Goal: Task Accomplishment & Management: Manage account settings

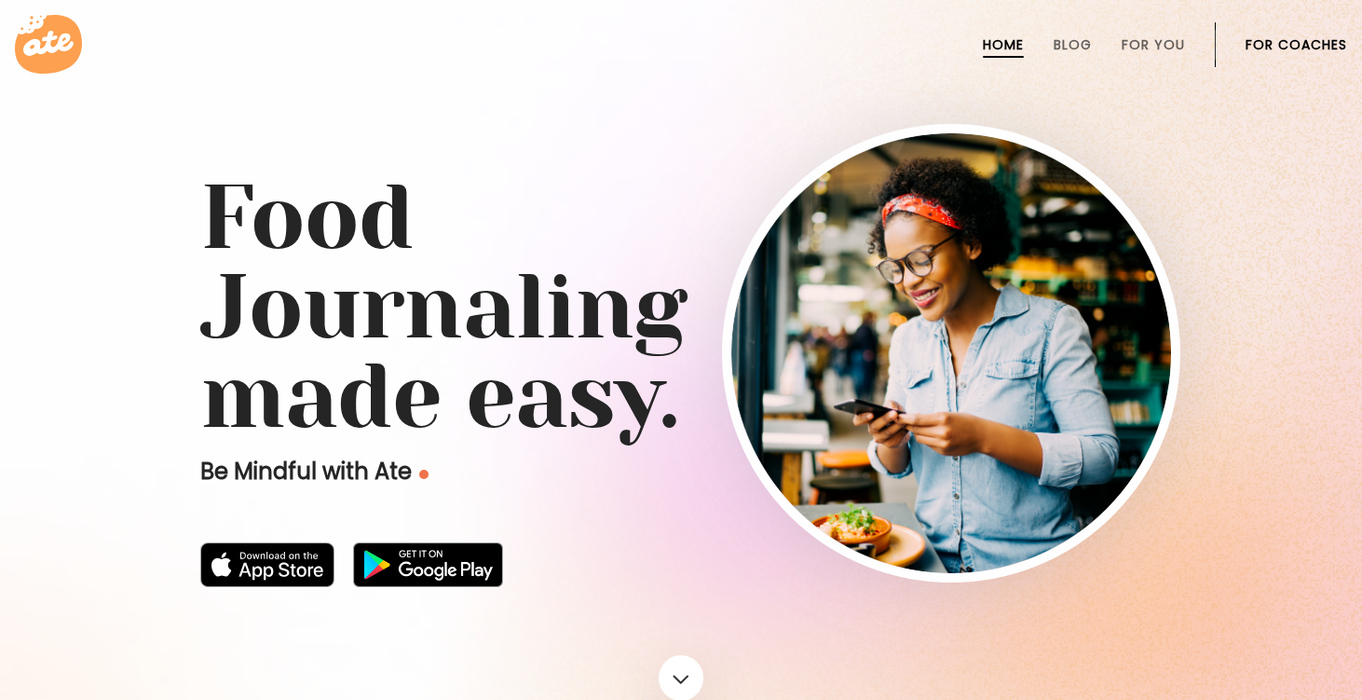
click at [1262, 46] on link "For Coaches" at bounding box center [1296, 44] width 102 height 15
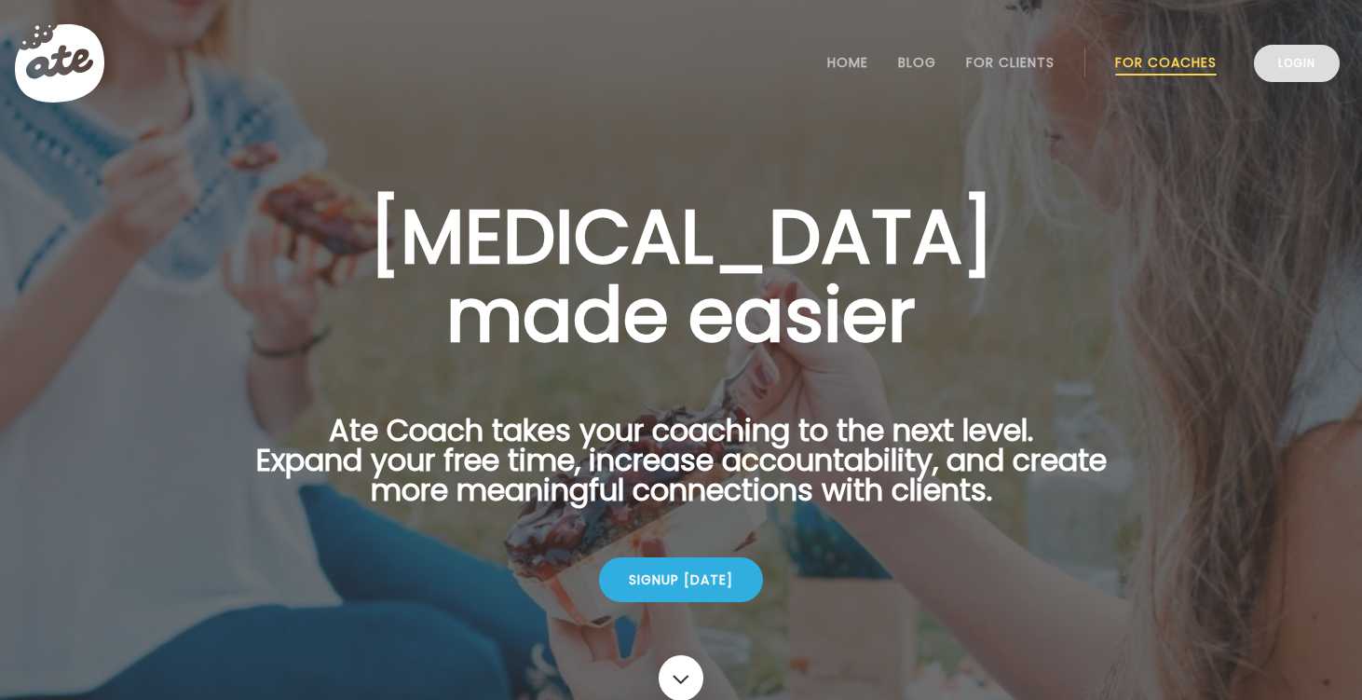
click at [1279, 65] on link "Login" at bounding box center [1297, 63] width 86 height 37
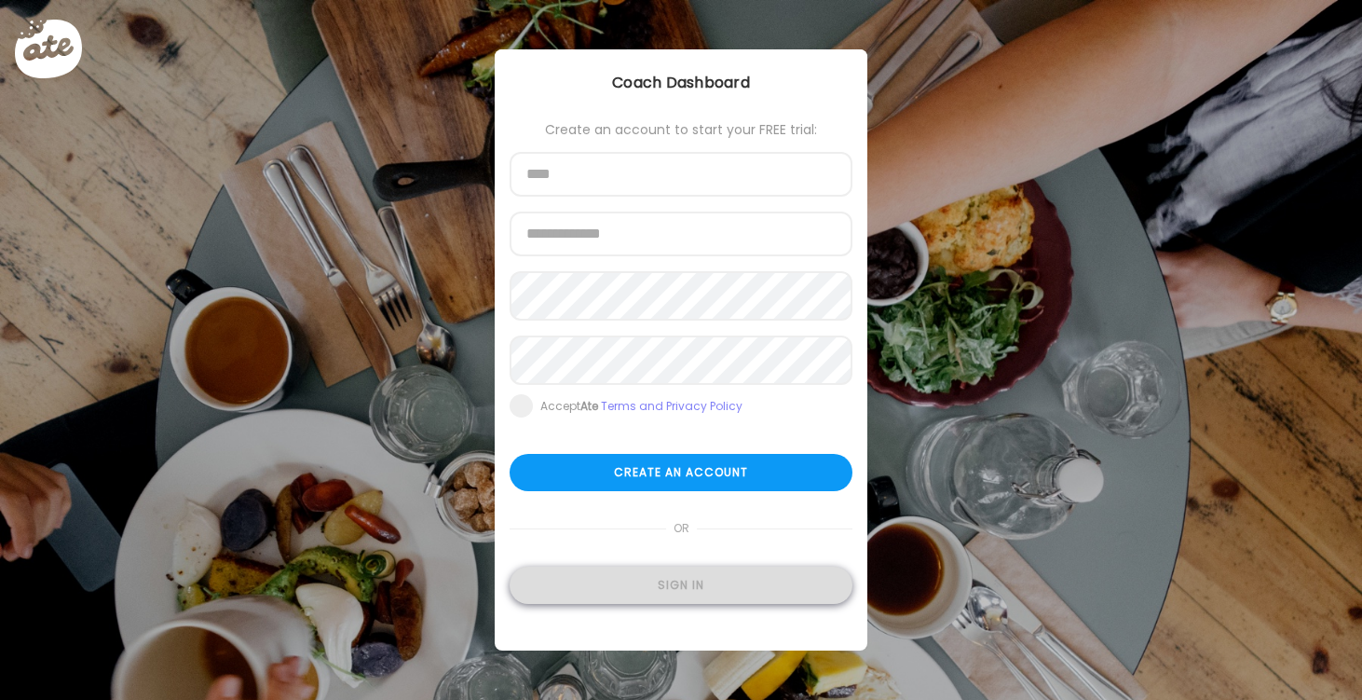
click at [639, 593] on div "Sign in" at bounding box center [681, 584] width 343 height 37
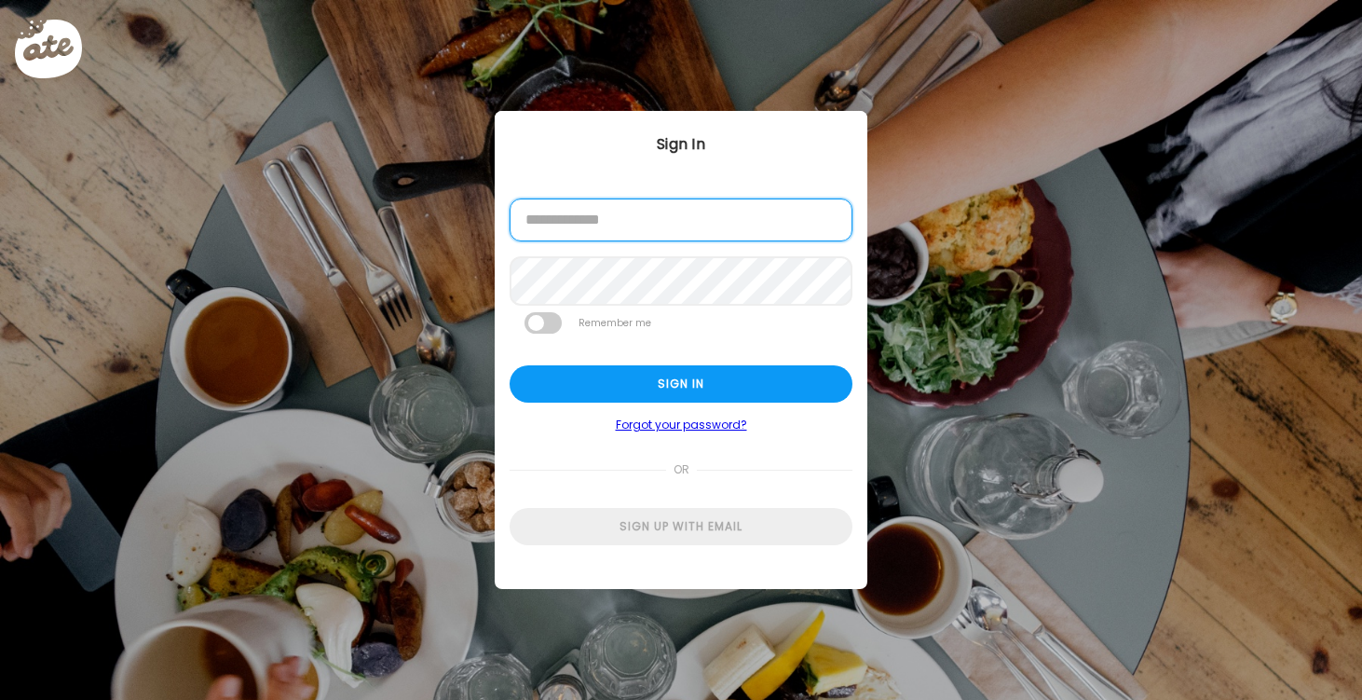
type input "**********"
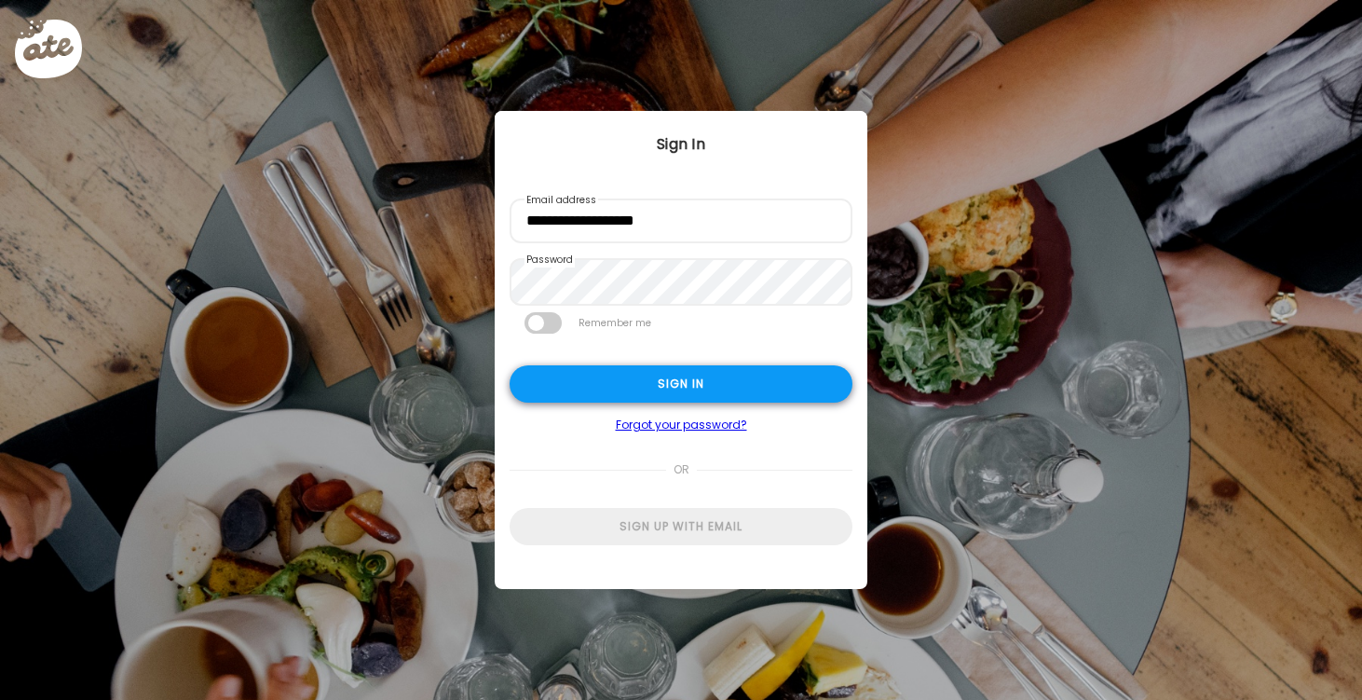
click at [674, 383] on div "Sign in" at bounding box center [681, 383] width 343 height 37
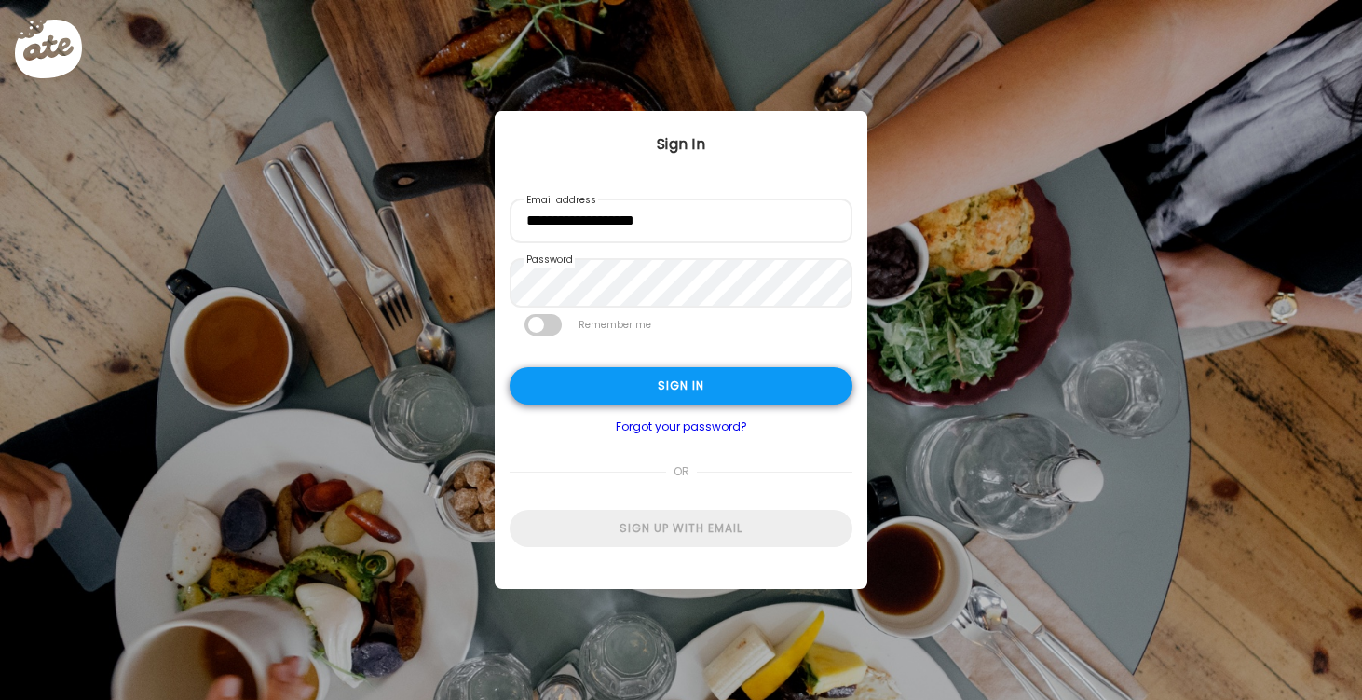
type textarea "**********"
type input "*********"
type input "**********"
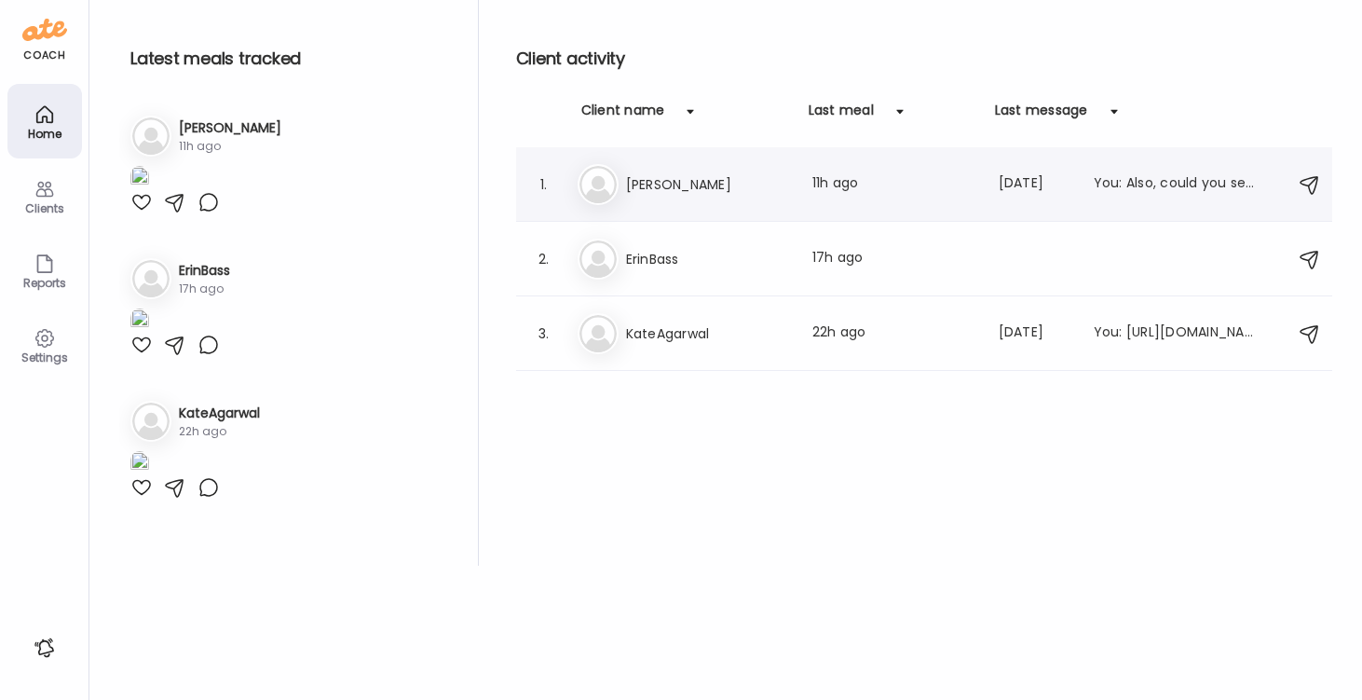
click at [633, 191] on h3 "Jamie" at bounding box center [708, 184] width 164 height 22
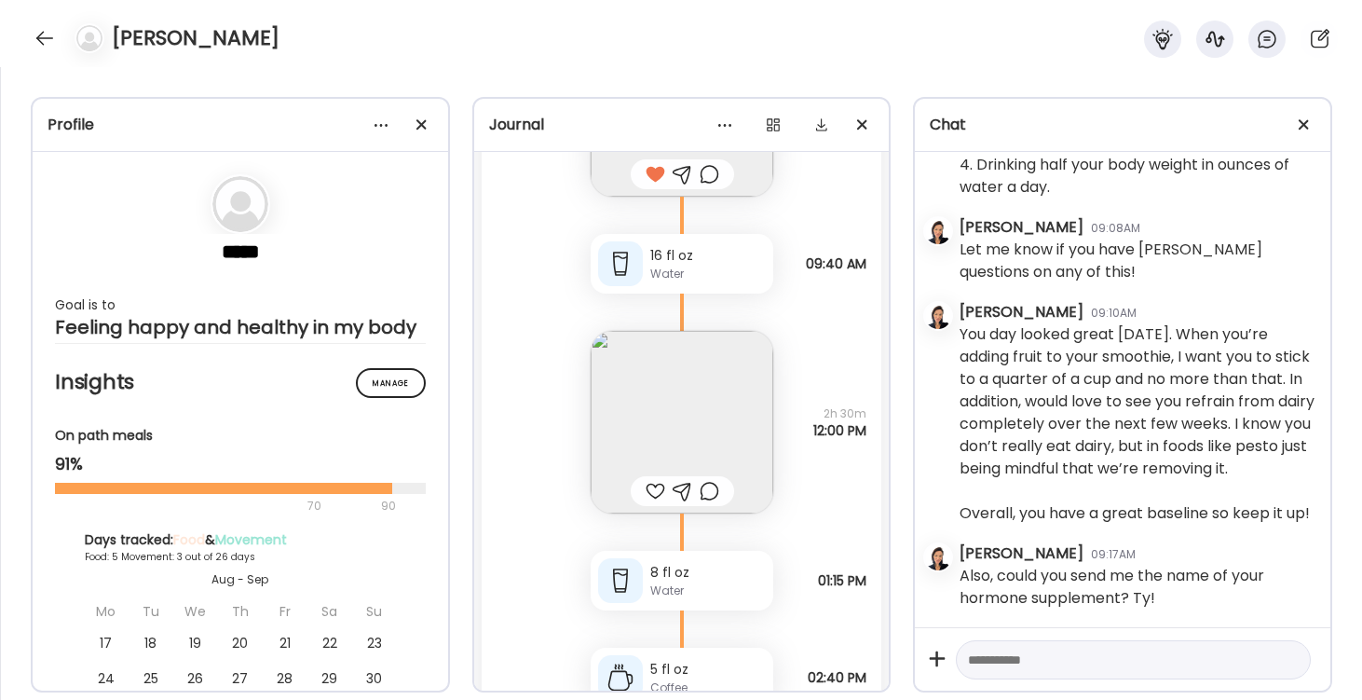
scroll to position [9658, 0]
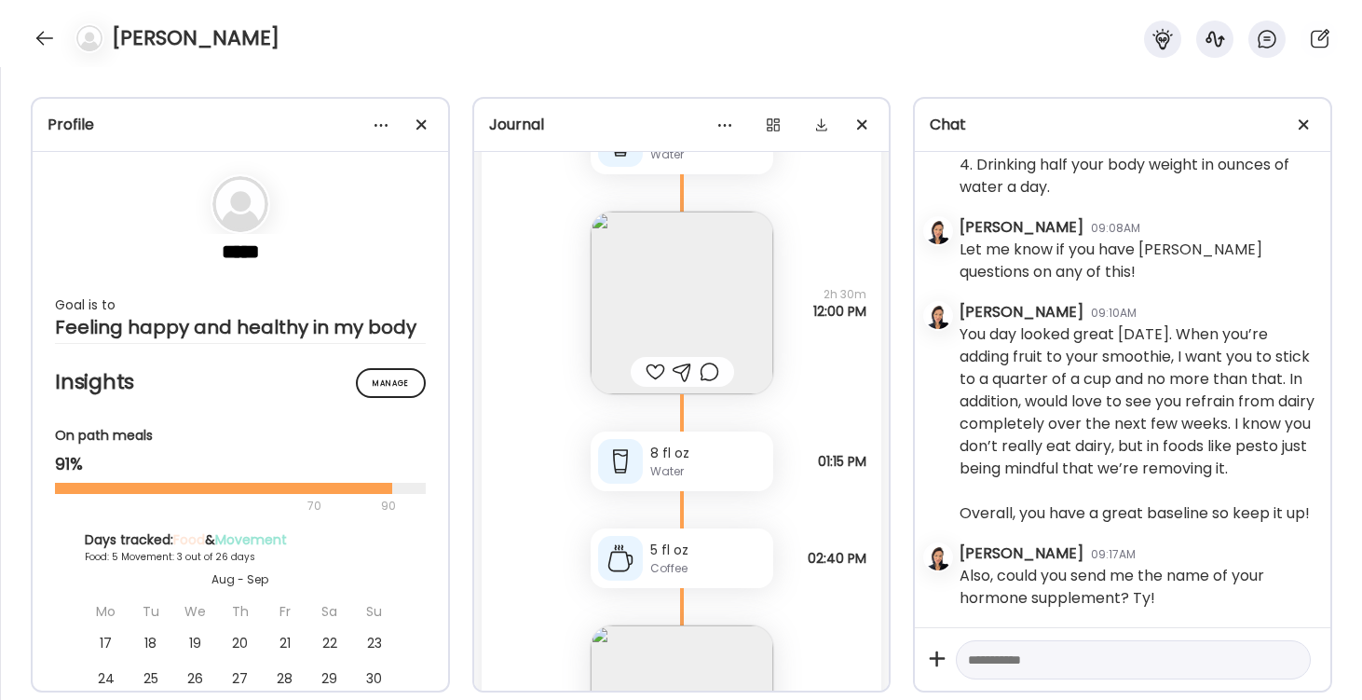
click at [687, 320] on img at bounding box center [682, 302] width 183 height 183
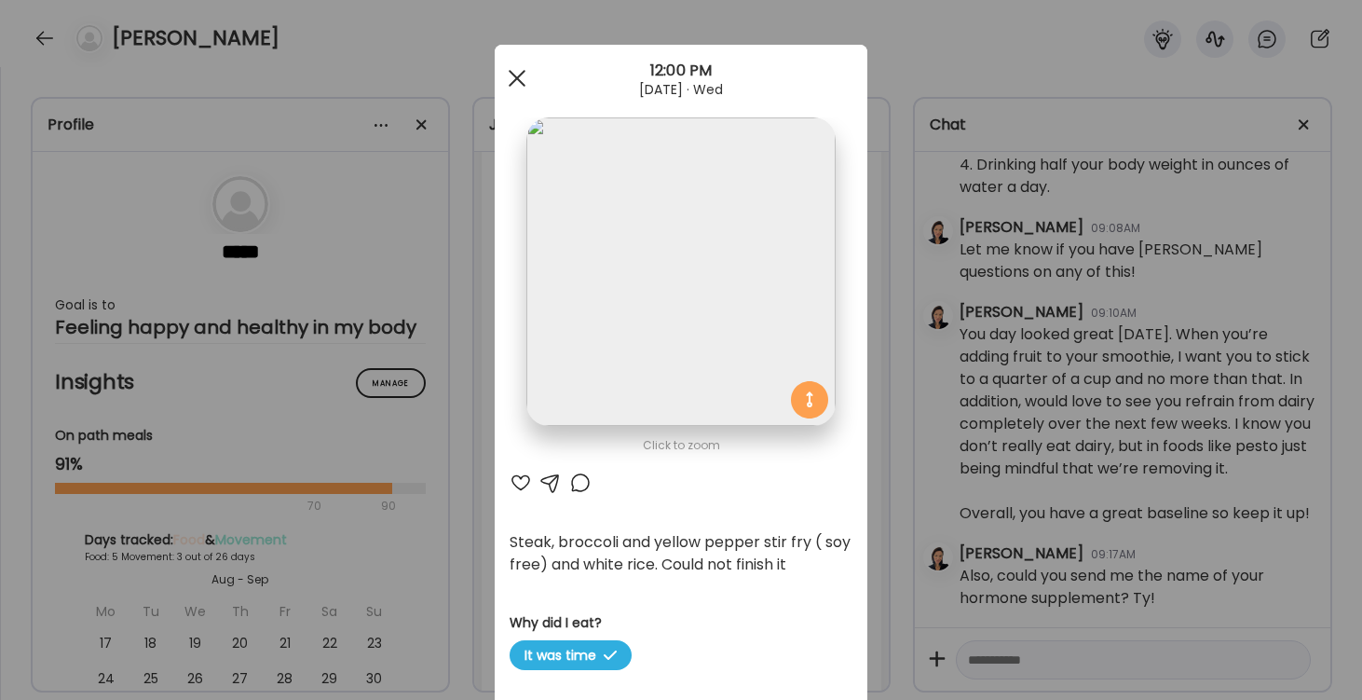
click at [519, 77] on span at bounding box center [517, 78] width 17 height 17
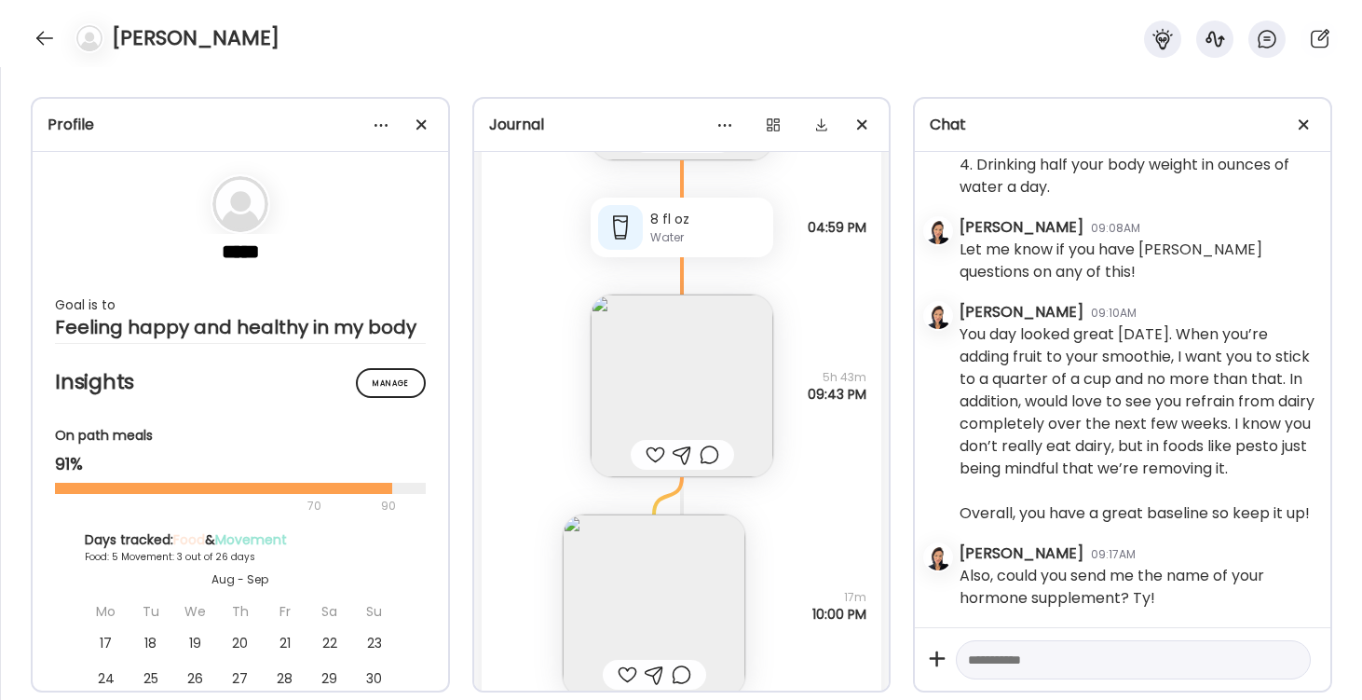
scroll to position [10345, 0]
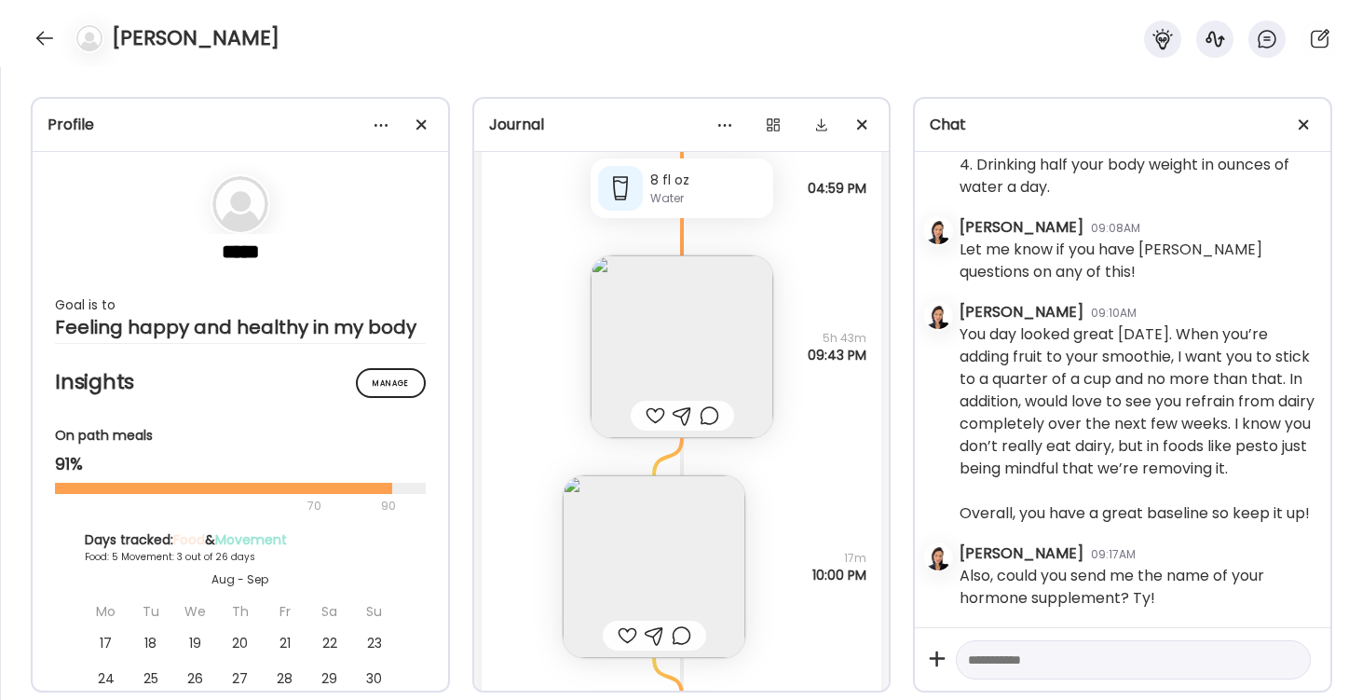
click at [675, 319] on img at bounding box center [682, 346] width 183 height 183
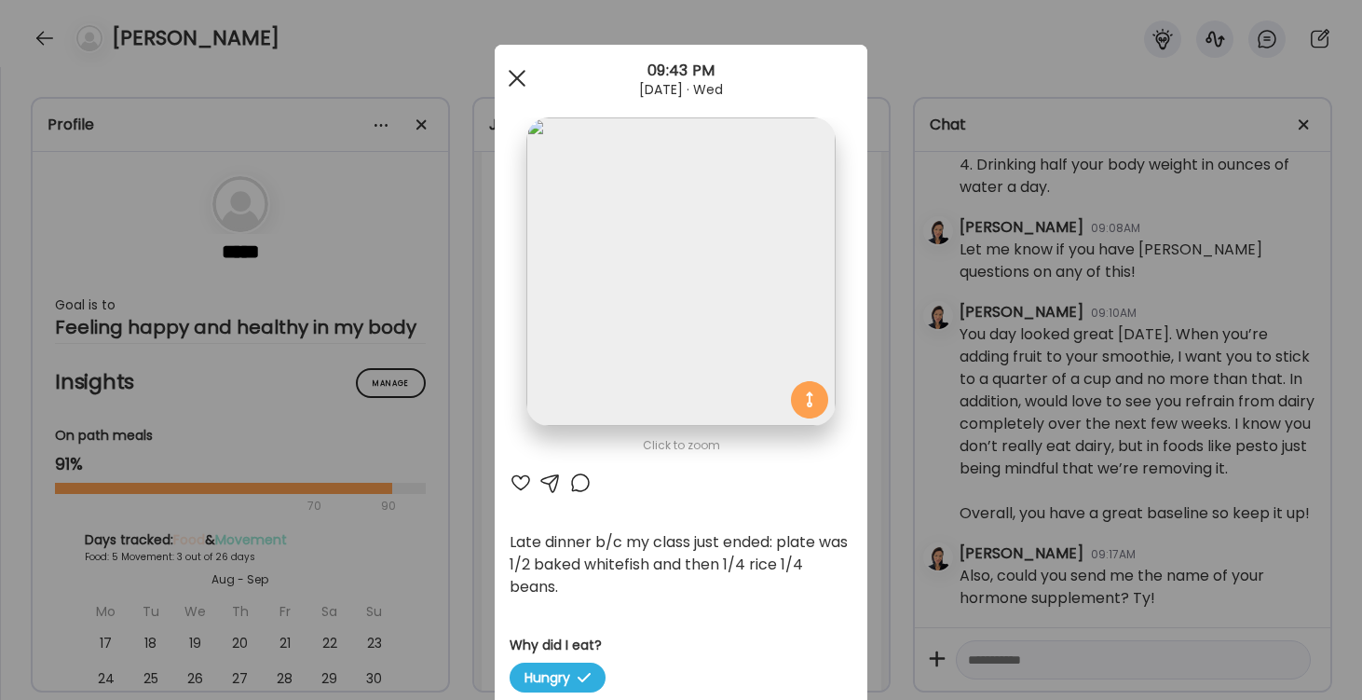
click at [516, 71] on div at bounding box center [516, 78] width 37 height 37
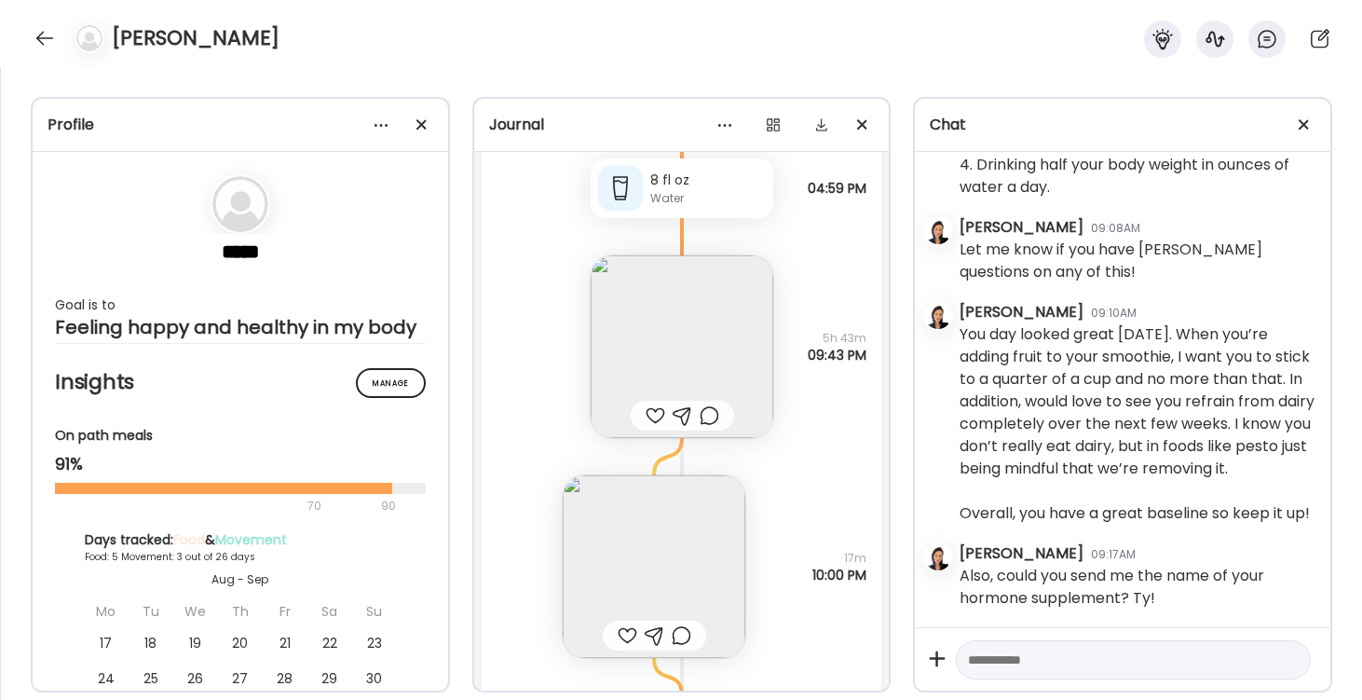
click at [664, 520] on img at bounding box center [654, 566] width 183 height 183
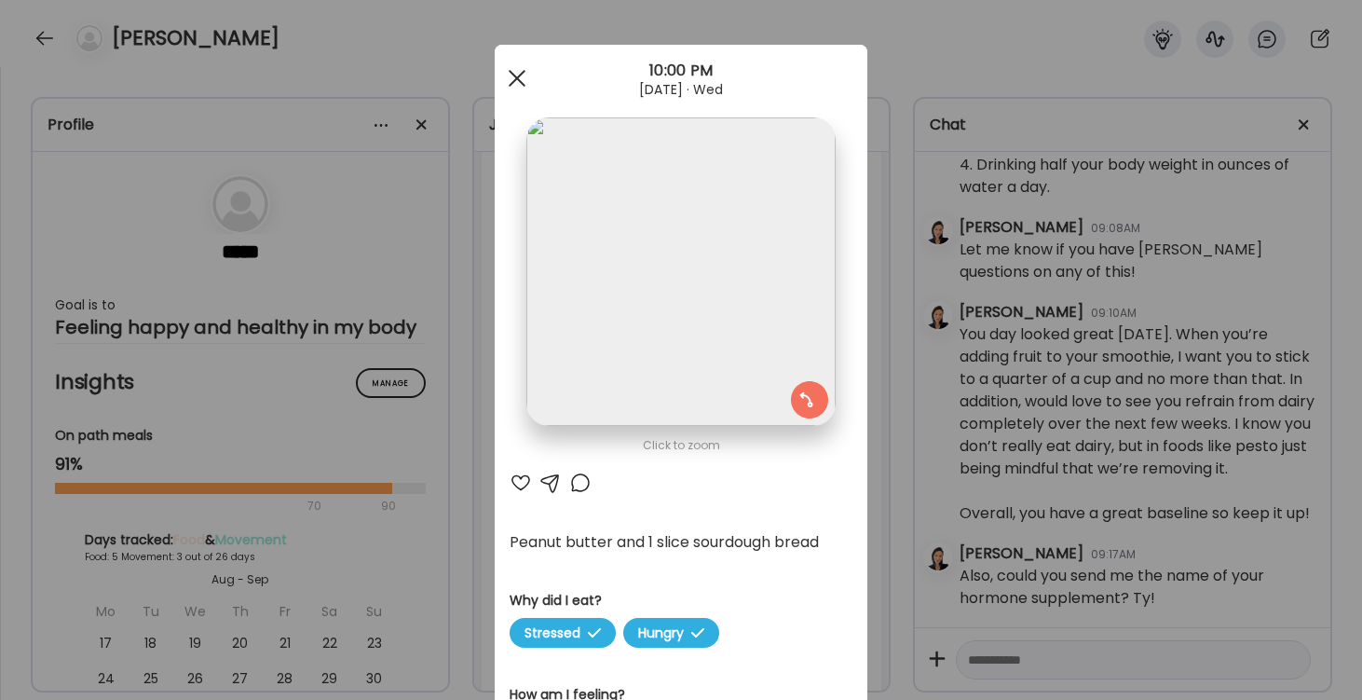
click at [510, 83] on div at bounding box center [516, 78] width 37 height 37
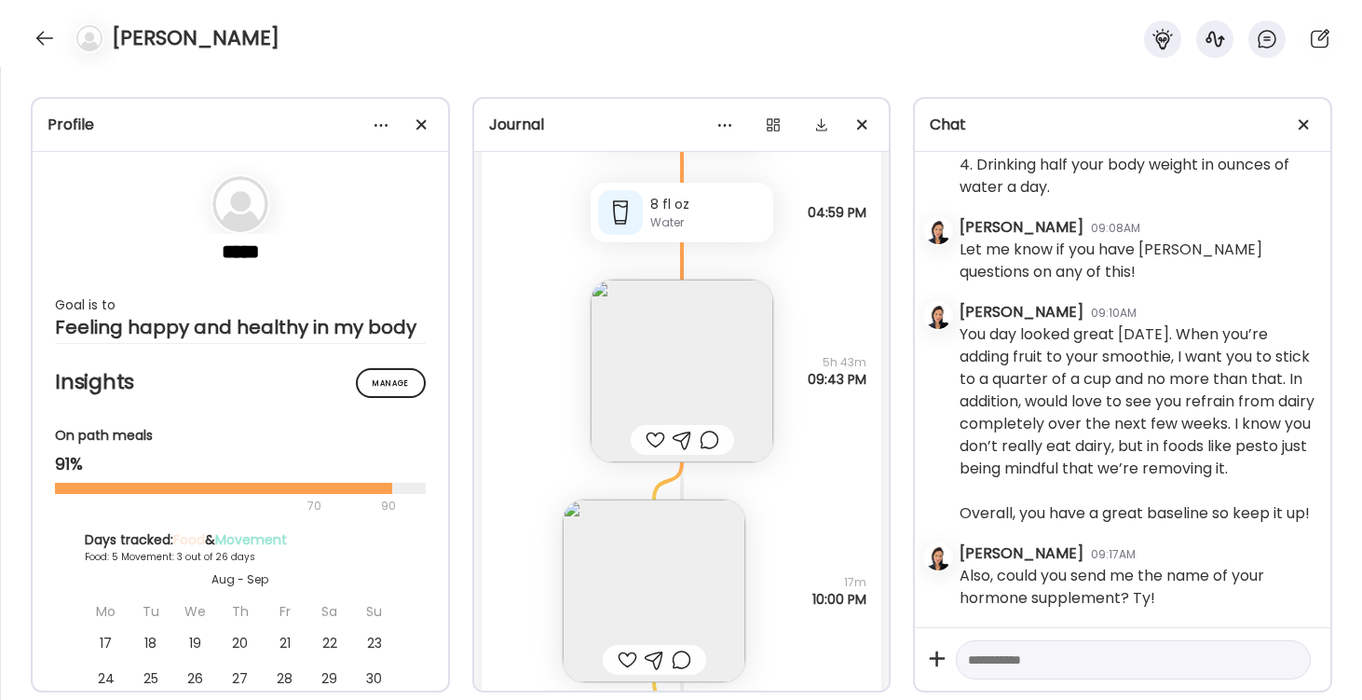
scroll to position [10354, 0]
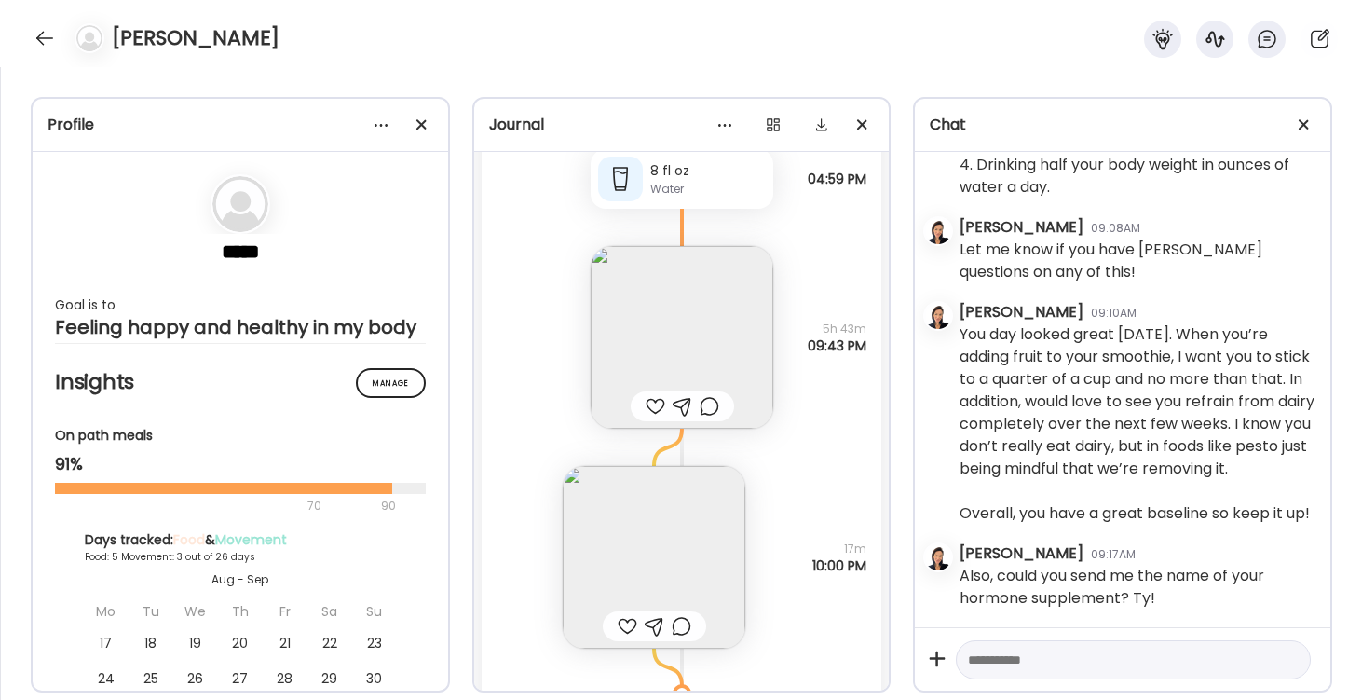
click at [689, 353] on img at bounding box center [682, 337] width 183 height 183
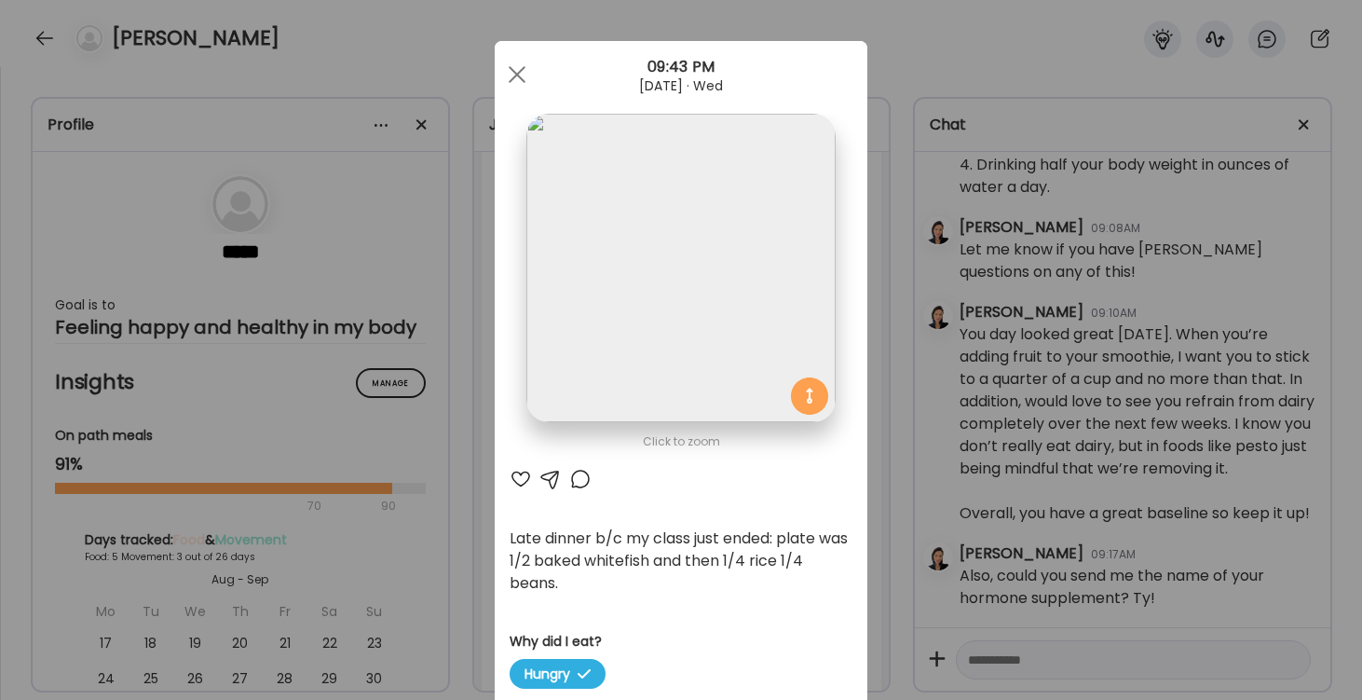
scroll to position [16, 0]
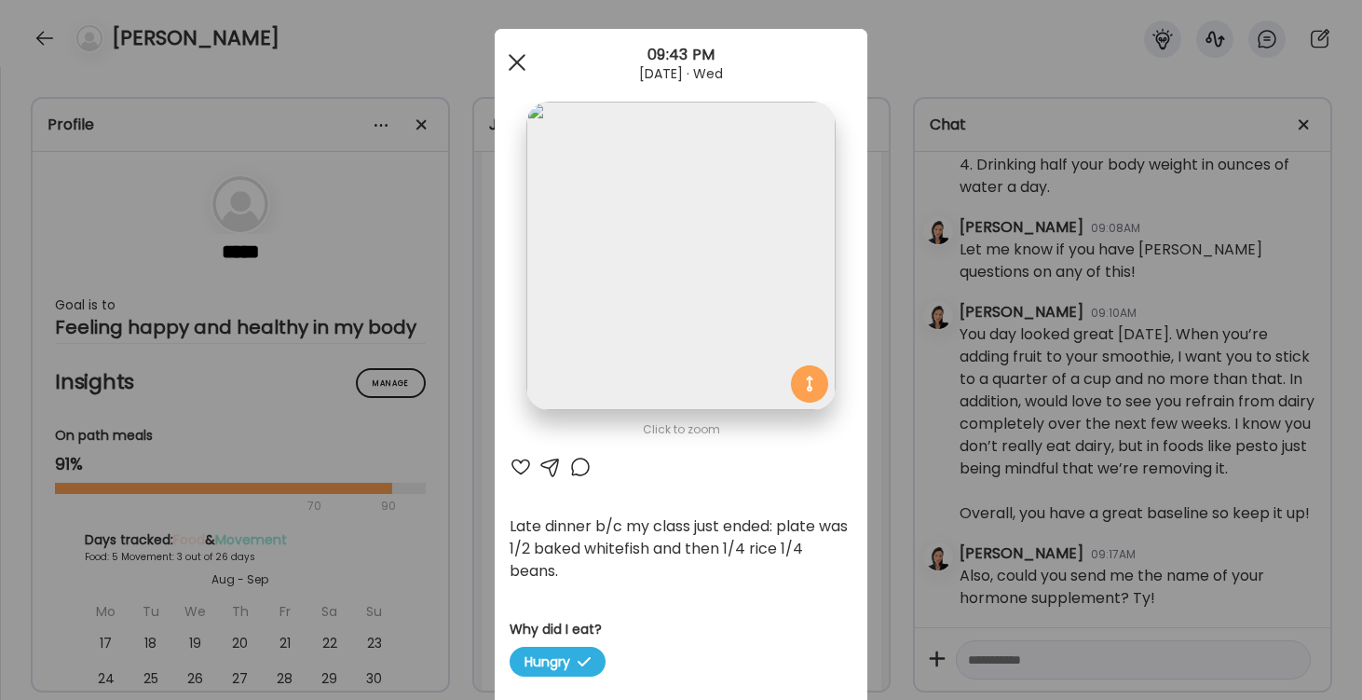
click at [513, 66] on span at bounding box center [517, 62] width 17 height 17
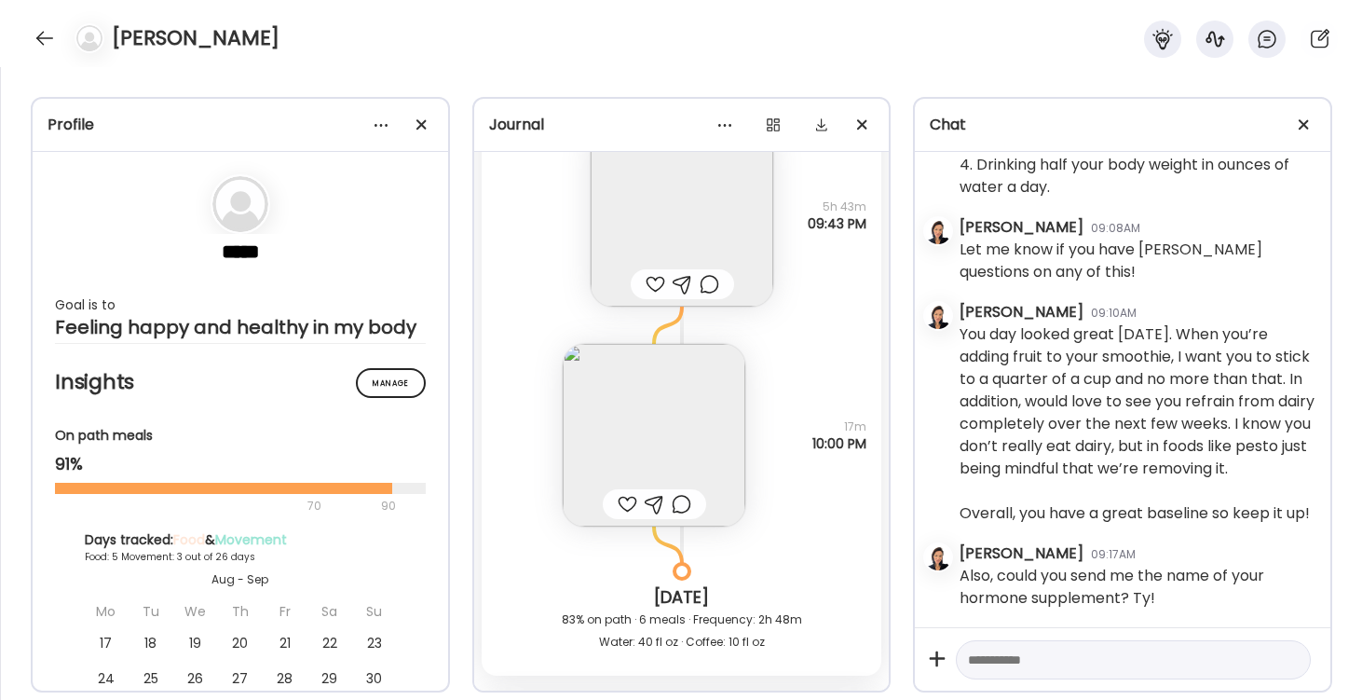
scroll to position [10431, 0]
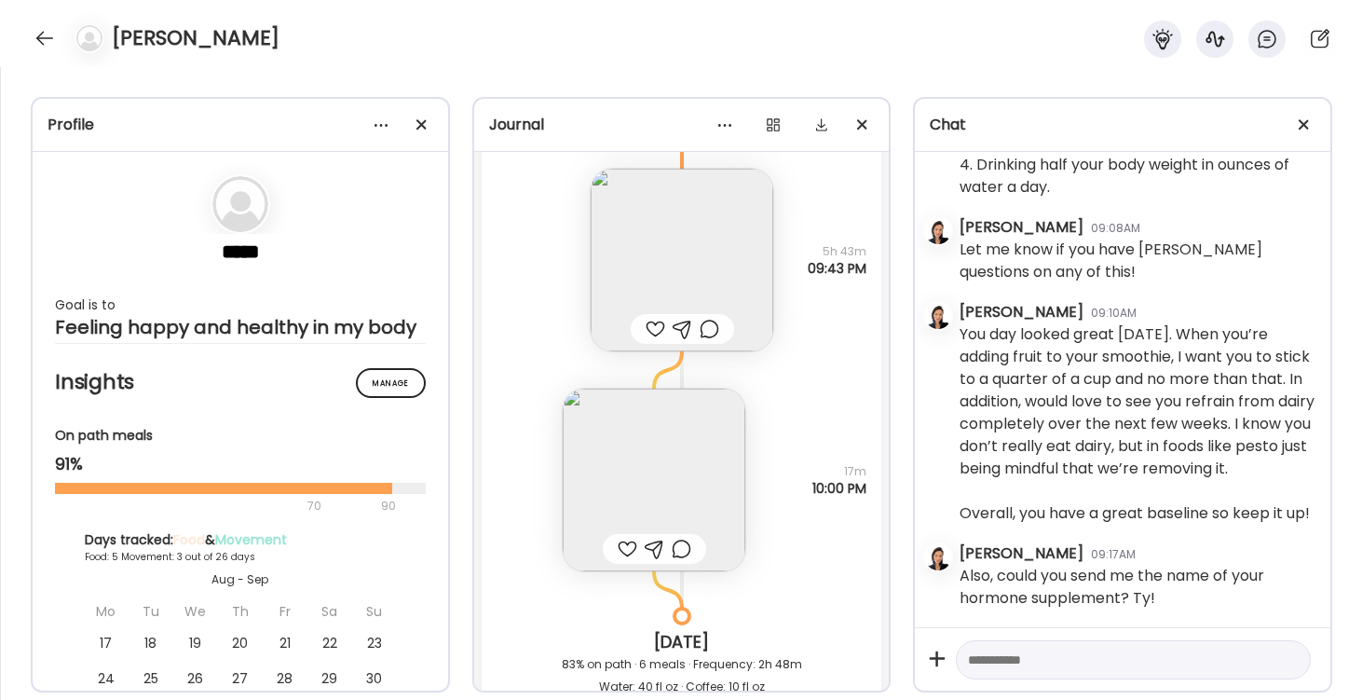
click at [701, 286] on img at bounding box center [682, 260] width 183 height 183
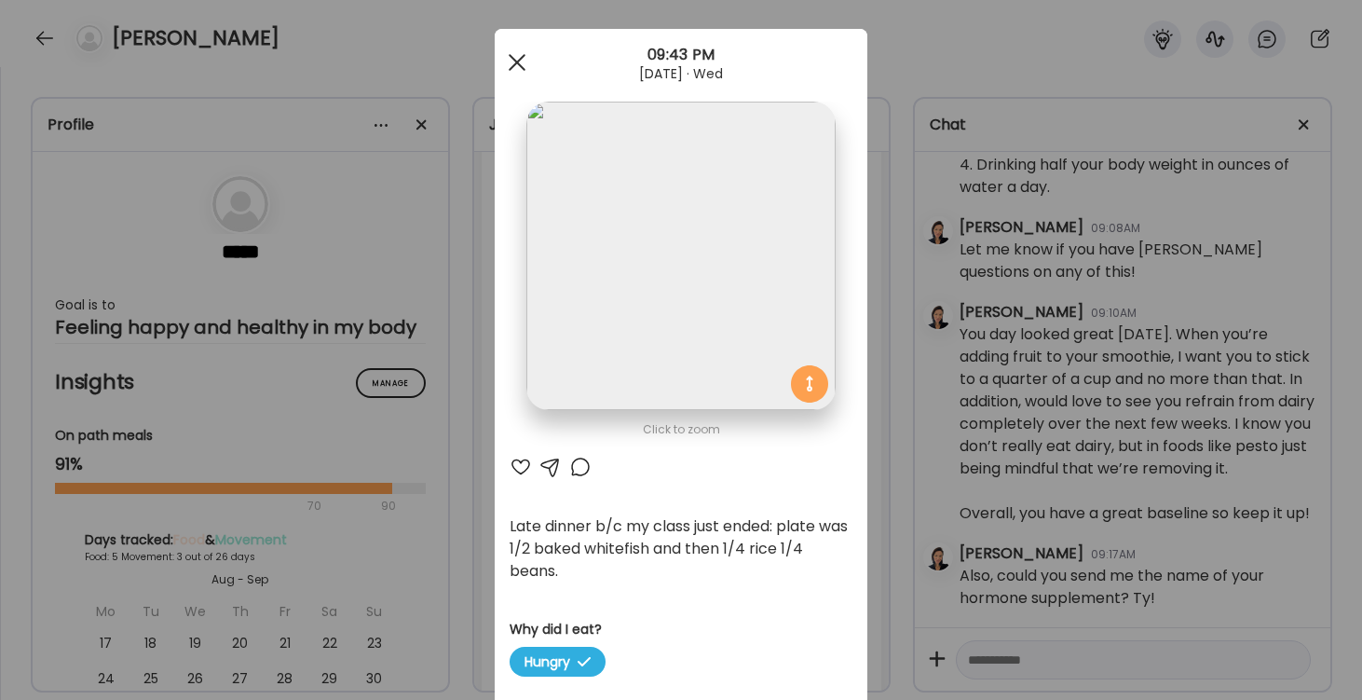
click at [513, 60] on span at bounding box center [517, 62] width 17 height 17
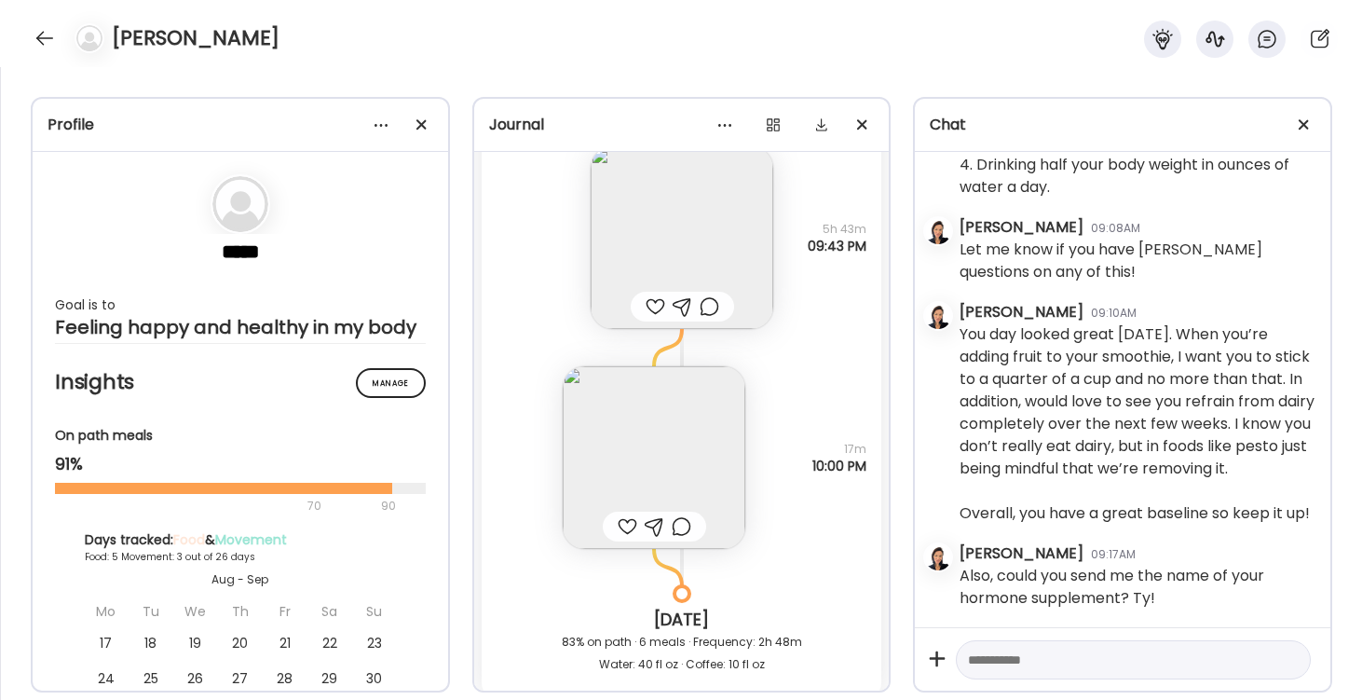
scroll to position [10459, 0]
click at [646, 430] on img at bounding box center [654, 451] width 183 height 183
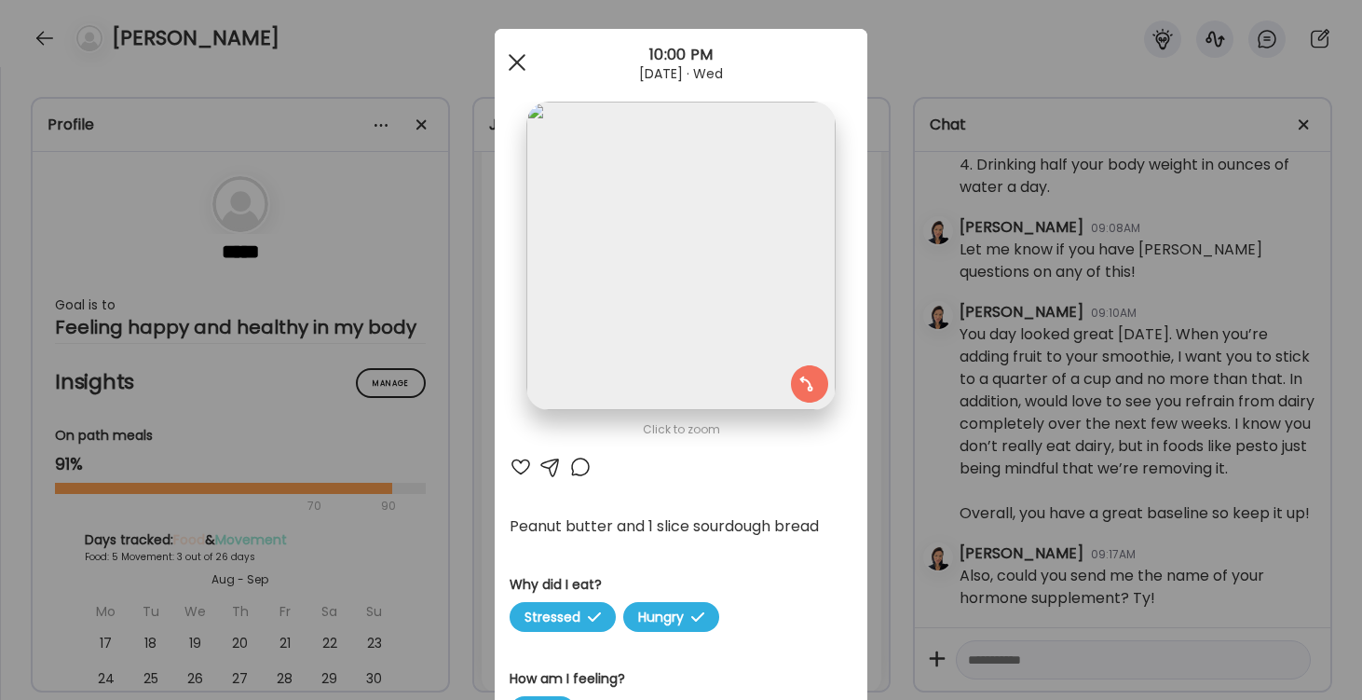
click at [516, 60] on div at bounding box center [516, 62] width 37 height 37
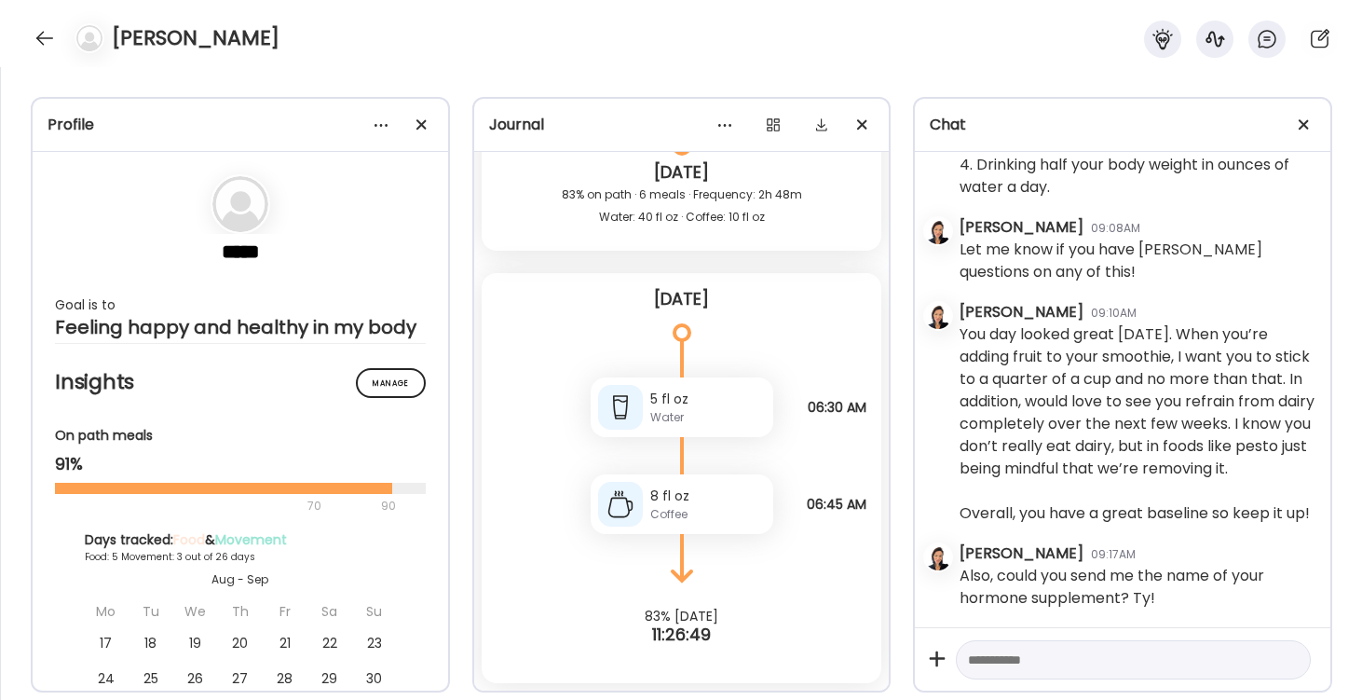
scroll to position [10901, 0]
click at [44, 44] on div at bounding box center [45, 38] width 30 height 30
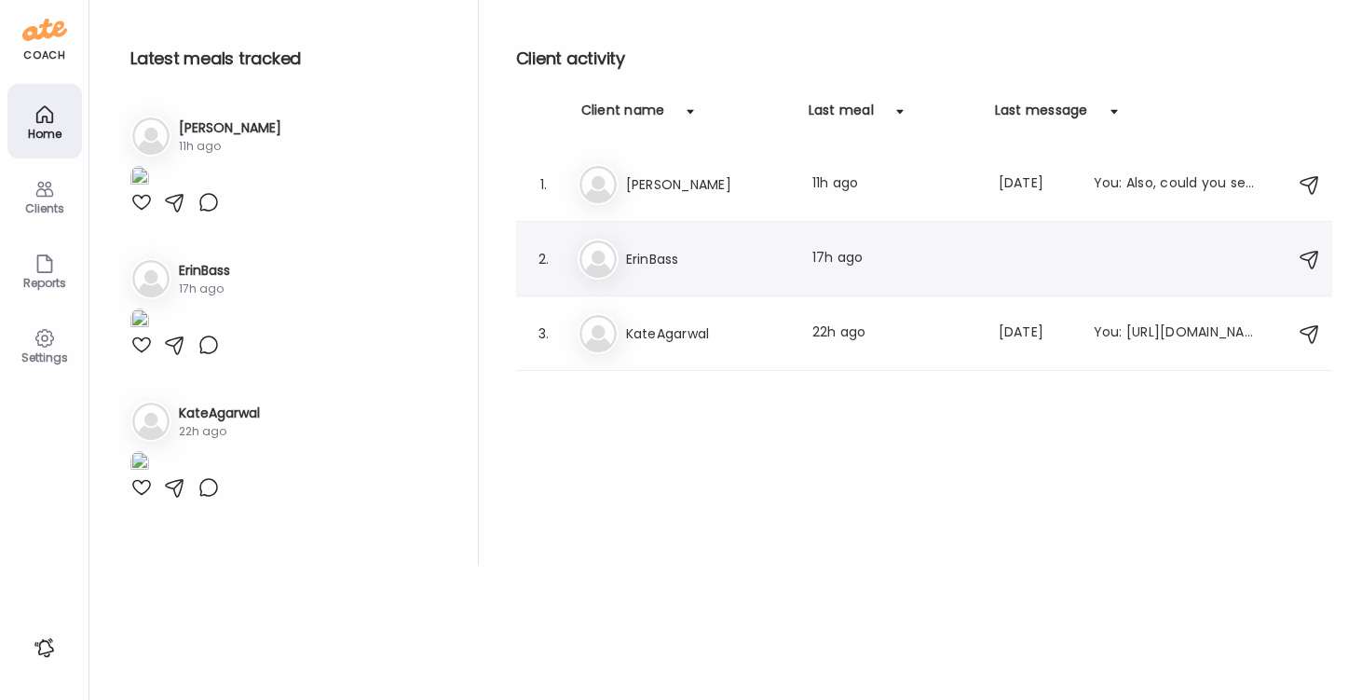
click at [649, 256] on h3 "ErinBass" at bounding box center [708, 259] width 164 height 22
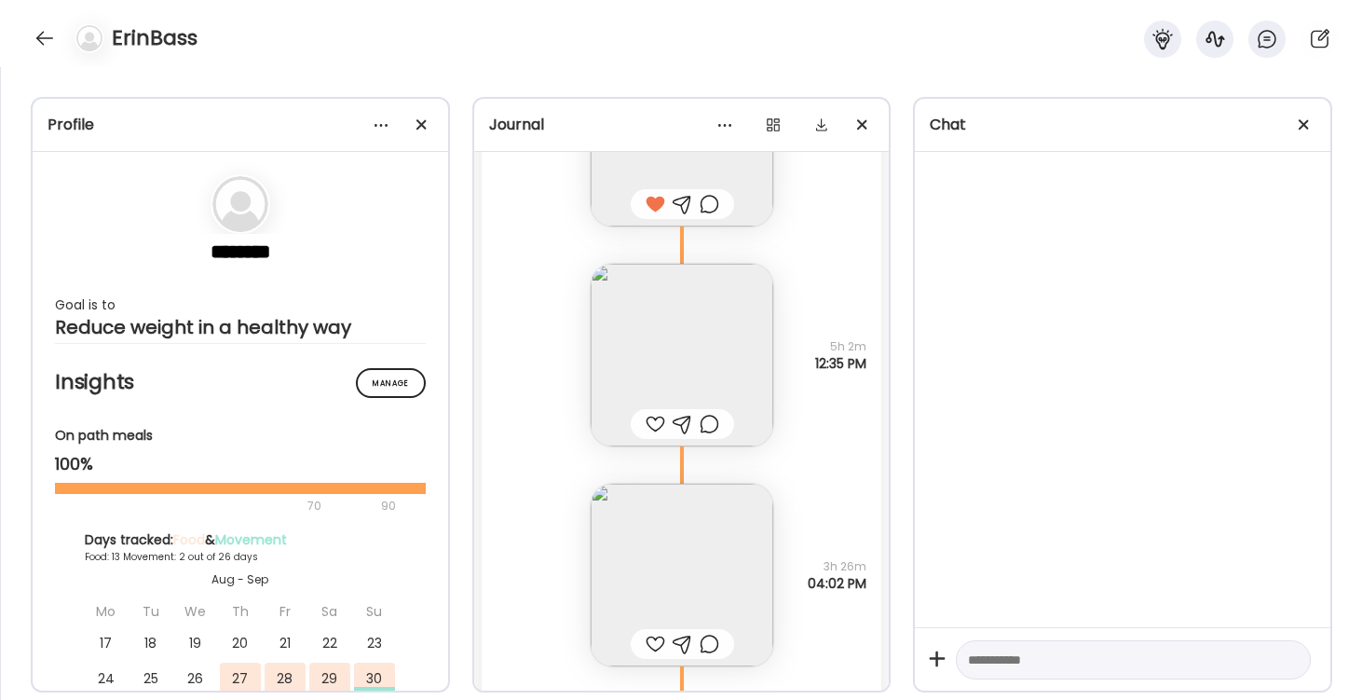
scroll to position [12680, 0]
click at [712, 347] on img at bounding box center [682, 343] width 183 height 183
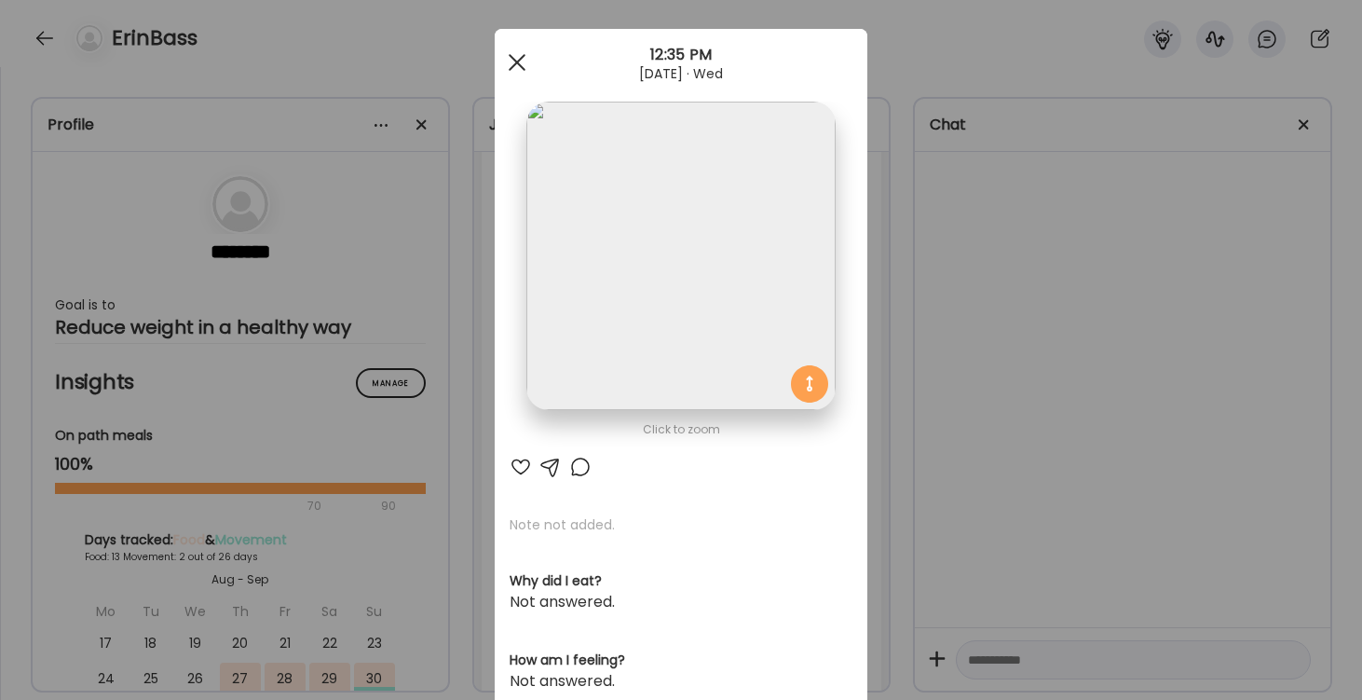
click at [519, 61] on span at bounding box center [517, 62] width 17 height 17
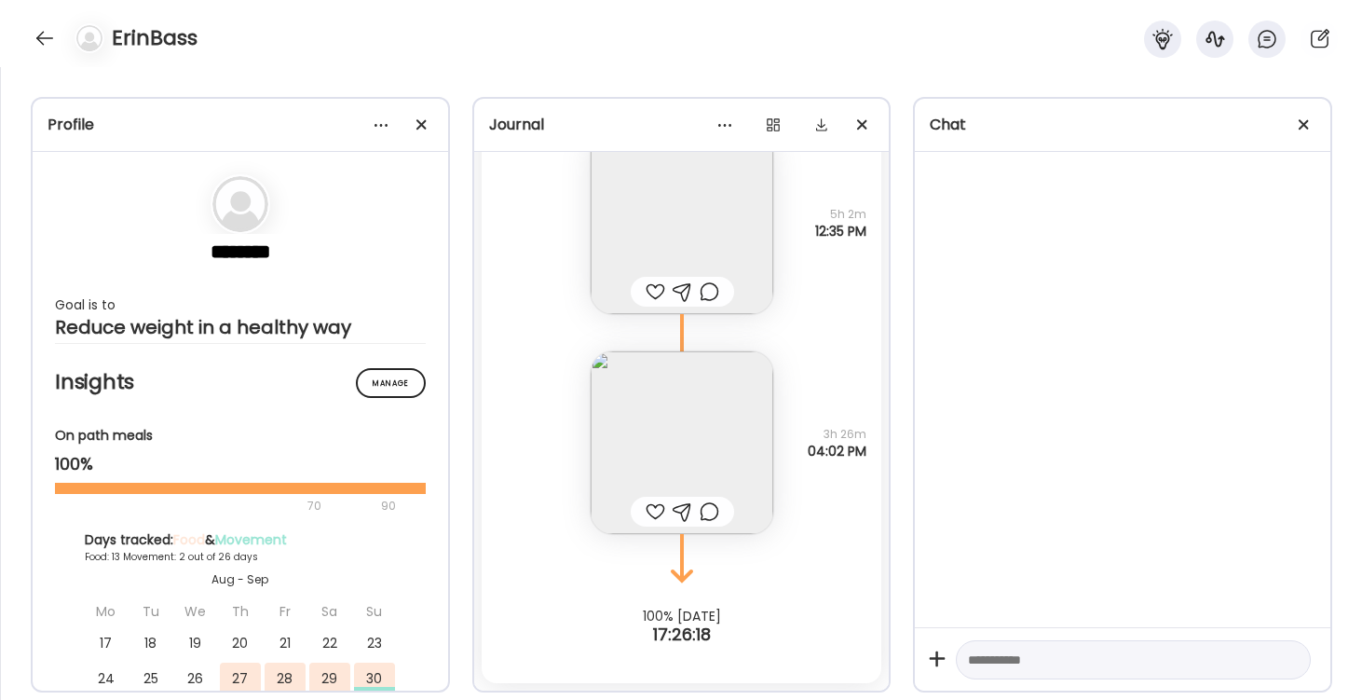
scroll to position [12801, 0]
